Goal: Task Accomplishment & Management: Manage account settings

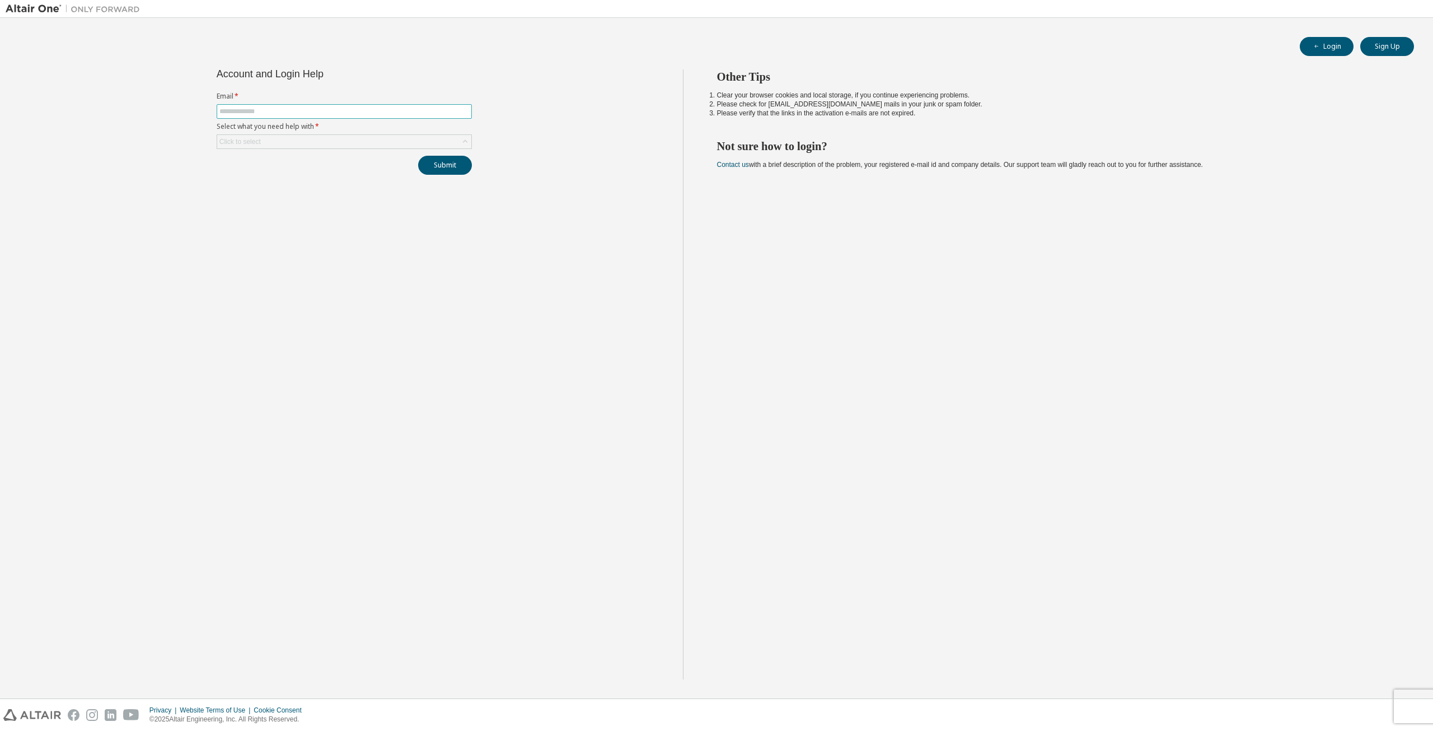
click at [305, 114] on input "text" at bounding box center [344, 111] width 250 height 9
type input "**********"
click at [326, 142] on div "Click to select" at bounding box center [344, 141] width 254 height 13
click at [302, 175] on li "I forgot my password" at bounding box center [344, 173] width 252 height 15
click at [451, 170] on button "Submit" at bounding box center [445, 165] width 54 height 19
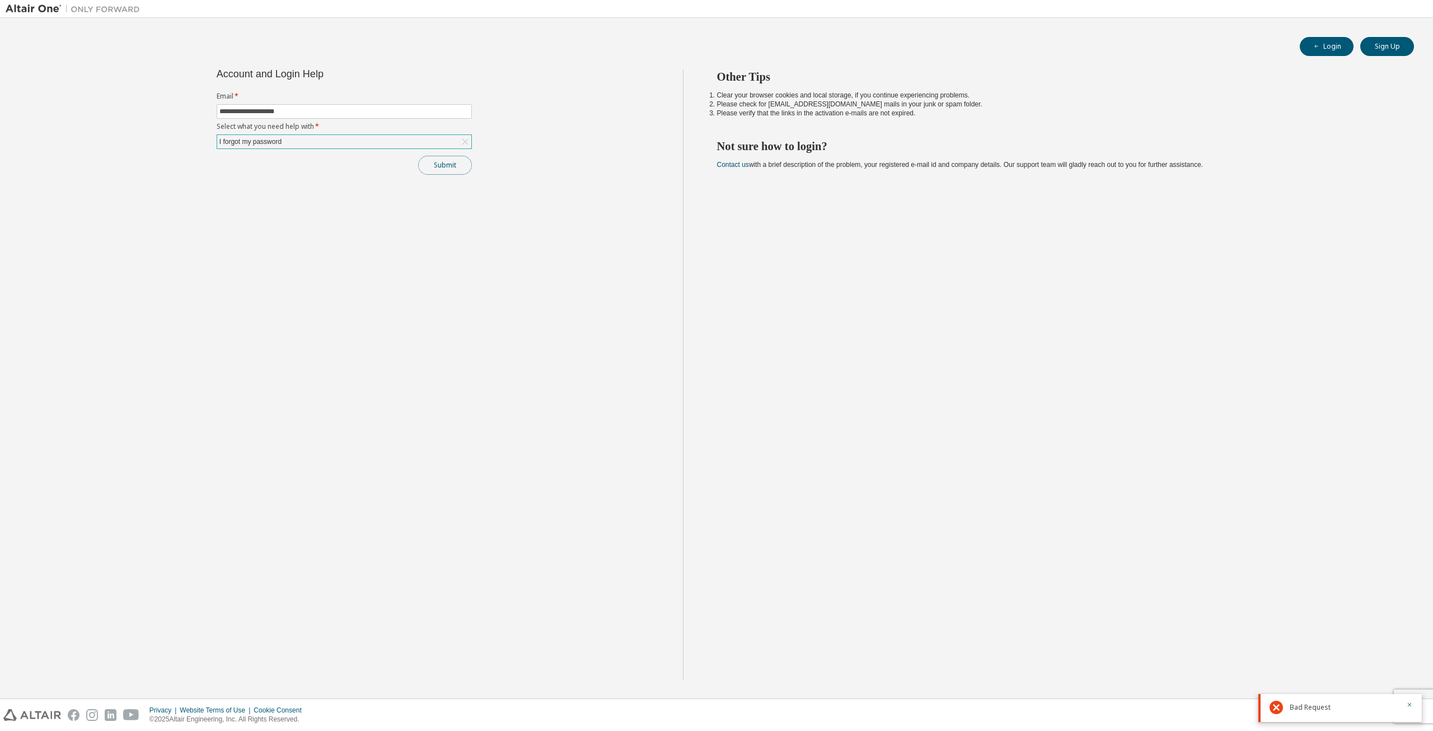
click at [449, 167] on button "Submit" at bounding box center [445, 165] width 54 height 19
click at [1408, 665] on icon "button" at bounding box center [1410, 667] width 7 height 7
click at [1408, 707] on icon "button" at bounding box center [1410, 704] width 7 height 7
click at [428, 161] on button "Submit" at bounding box center [445, 165] width 54 height 19
click at [406, 139] on div "I forgot my password" at bounding box center [344, 141] width 254 height 13
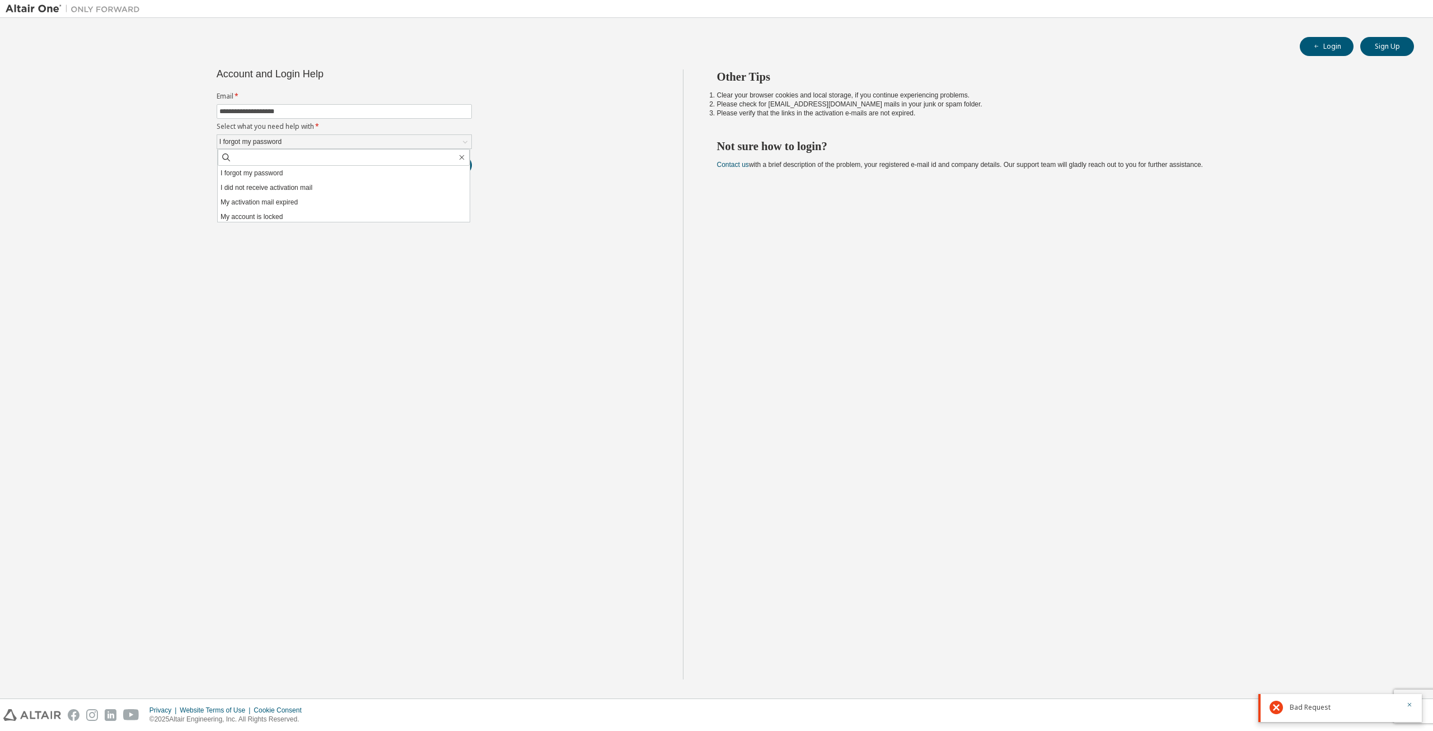
click at [606, 229] on div "**********" at bounding box center [345, 374] width 678 height 610
drag, startPoint x: 344, startPoint y: 114, endPoint x: 145, endPoint y: 110, distance: 198.8
click at [145, 110] on div "**********" at bounding box center [345, 374] width 678 height 610
click at [45, 11] on img at bounding box center [76, 8] width 140 height 11
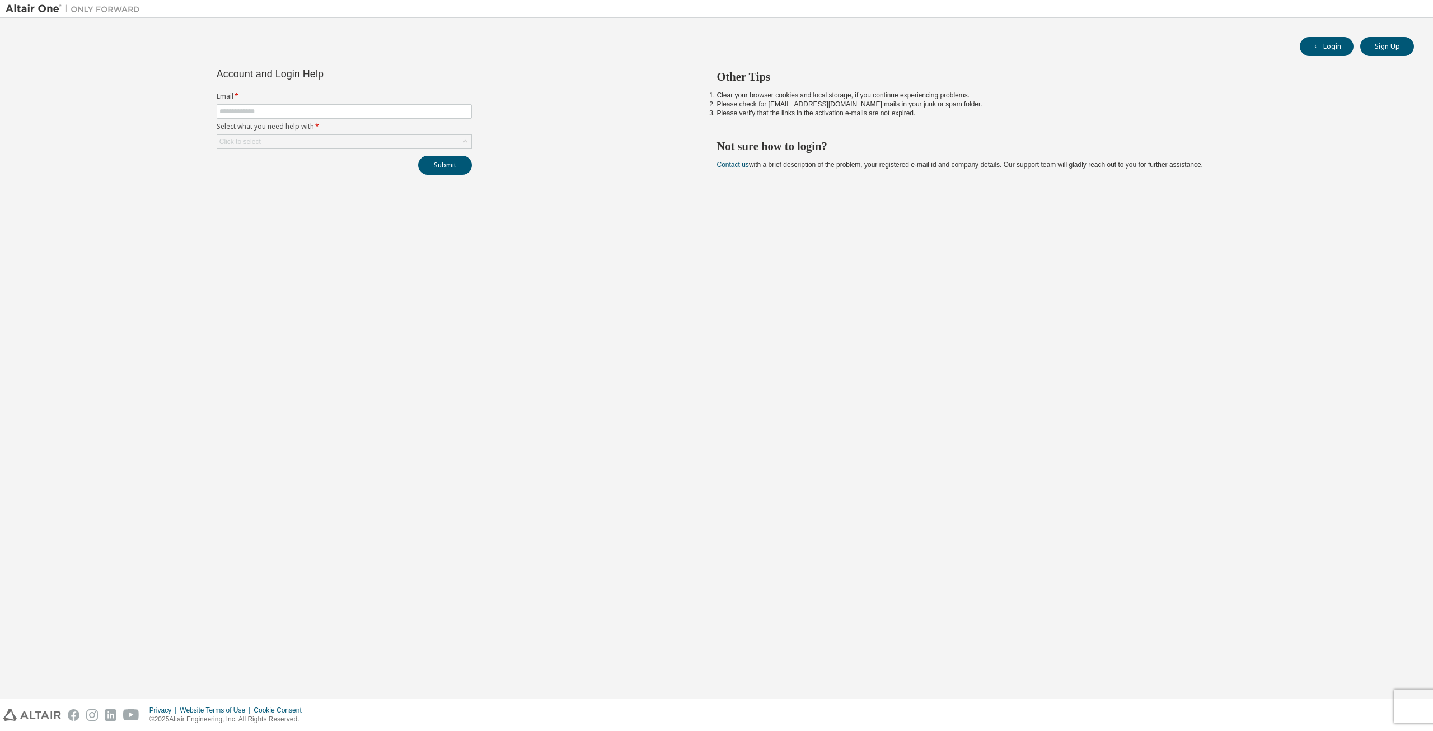
click at [402, 122] on form "Email * Select what you need help with * Click to select" at bounding box center [344, 120] width 255 height 57
click at [411, 113] on input "text" at bounding box center [344, 111] width 250 height 9
type input "*"
type input "**********"
click at [464, 143] on icon at bounding box center [465, 141] width 11 height 11
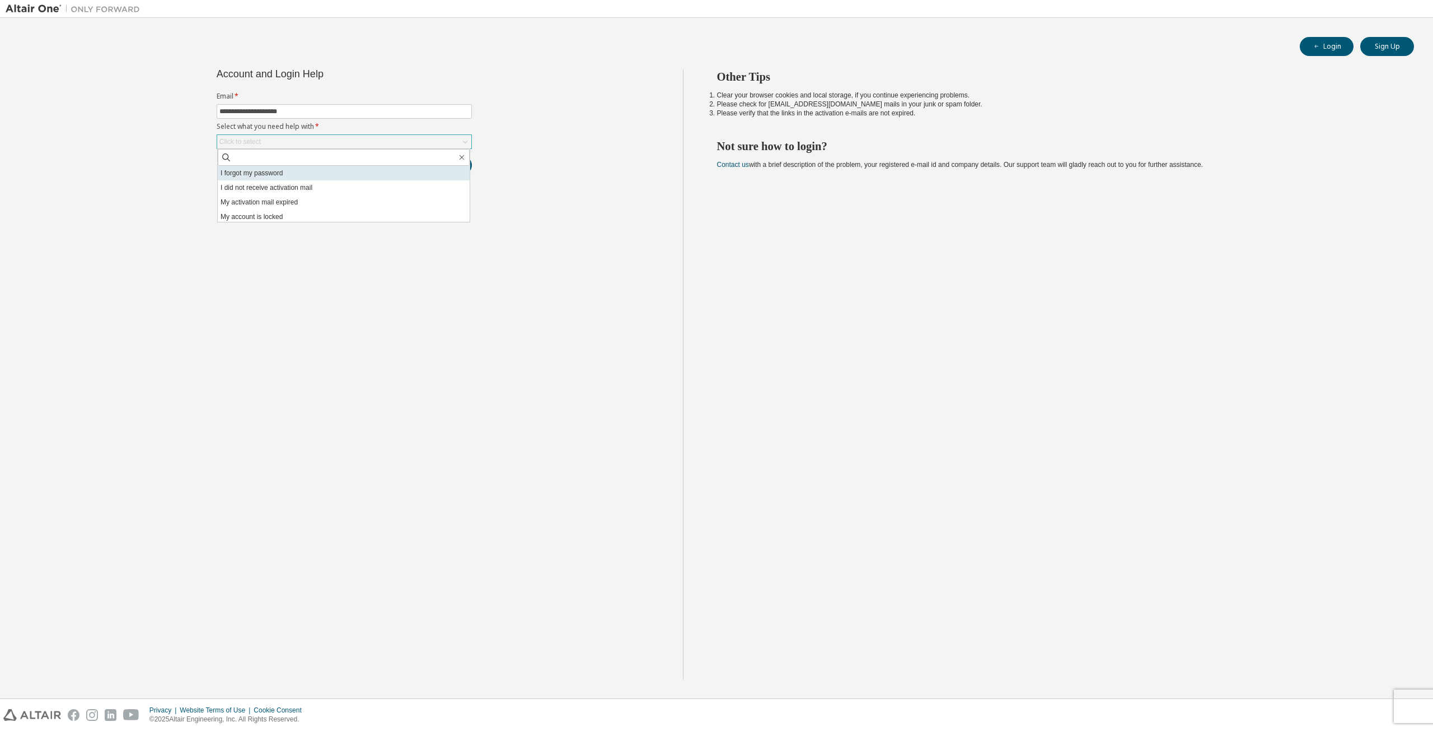
click at [373, 172] on li "I forgot my password" at bounding box center [344, 173] width 252 height 15
click at [445, 166] on button "Submit" at bounding box center [445, 165] width 54 height 19
